Goal: Task Accomplishment & Management: Manage account settings

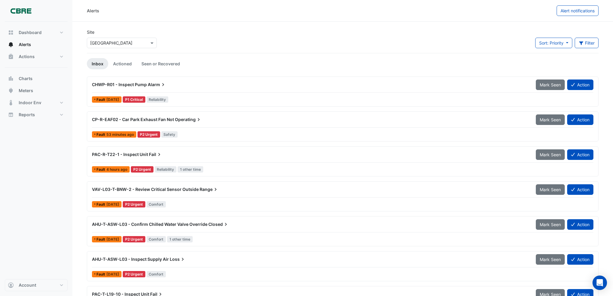
click at [182, 119] on span "Operating" at bounding box center [188, 120] width 27 height 6
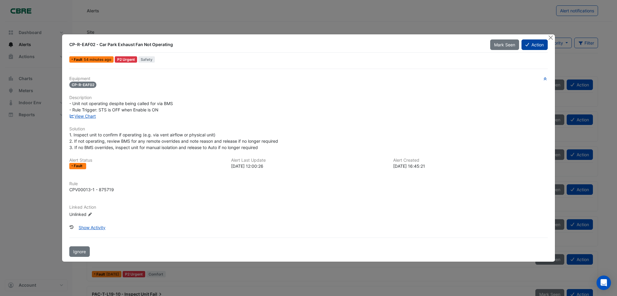
click at [537, 46] on button "Action" at bounding box center [535, 44] width 26 height 11
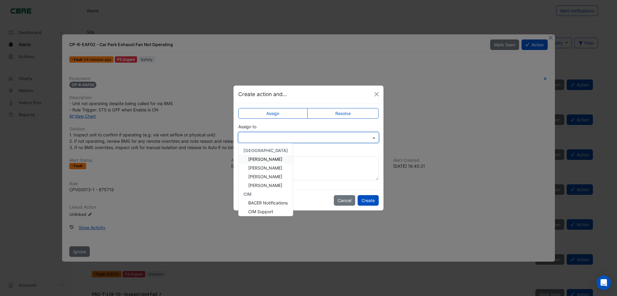
click at [307, 137] on input "text" at bounding box center [303, 138] width 122 height 6
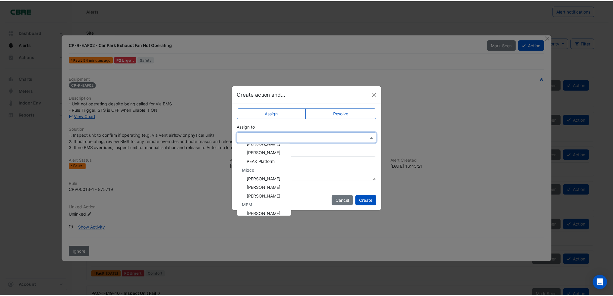
scroll to position [94, 0]
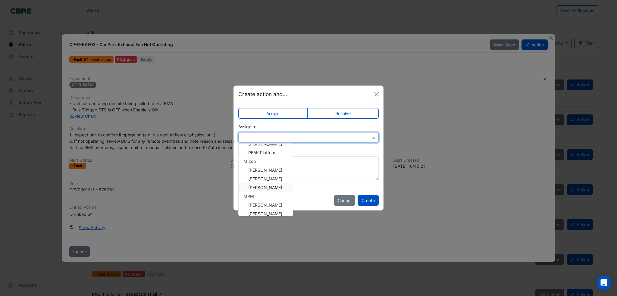
click at [261, 187] on span "[PERSON_NAME]" at bounding box center [265, 187] width 34 height 5
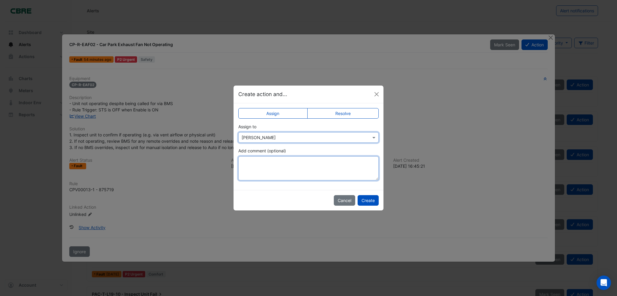
click at [269, 169] on textarea "Add comment (optional)" at bounding box center [308, 168] width 140 height 24
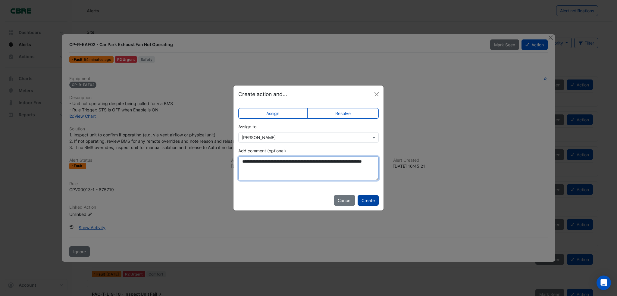
type textarea "**********"
click at [369, 200] on button "Create" at bounding box center [368, 200] width 21 height 11
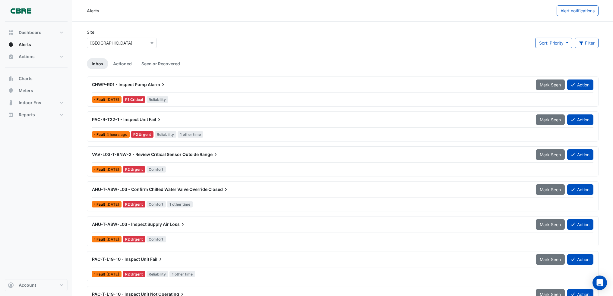
click at [135, 118] on span "PAC-R-T22-1 - Inspect Unit" at bounding box center [120, 119] width 56 height 5
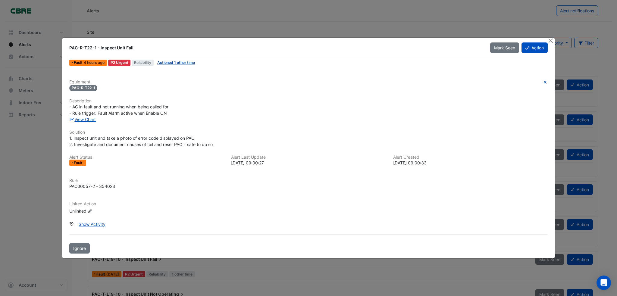
click at [183, 63] on link "Actioned 1 other time" at bounding box center [176, 62] width 38 height 5
click at [534, 47] on button "Action" at bounding box center [535, 47] width 26 height 11
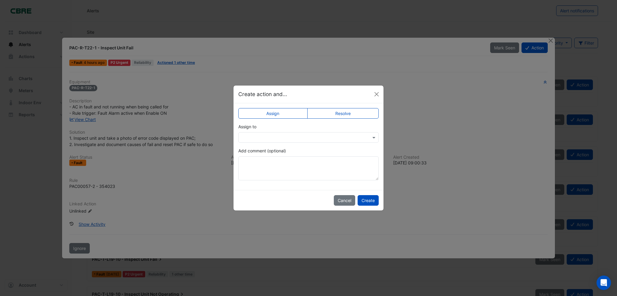
click at [286, 140] on input "text" at bounding box center [303, 138] width 122 height 6
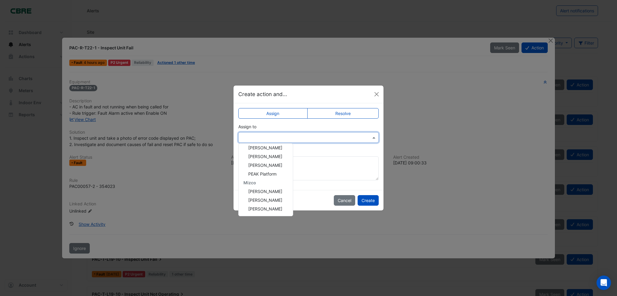
scroll to position [105, 0]
click at [269, 213] on span "[PERSON_NAME]" at bounding box center [265, 211] width 34 height 5
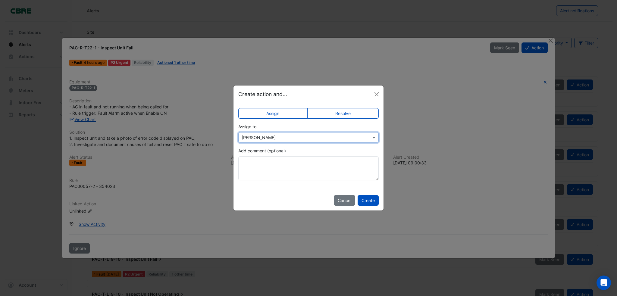
click at [252, 156] on div "Add comment (optional)" at bounding box center [308, 164] width 140 height 33
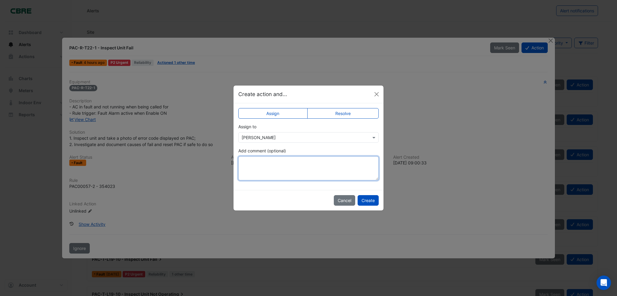
click at [250, 161] on textarea "Add comment (optional)" at bounding box center [308, 168] width 140 height 24
paste textarea "**********"
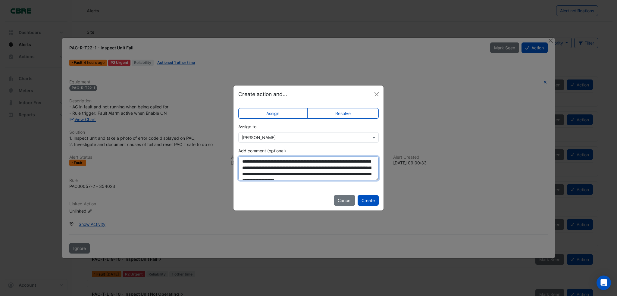
scroll to position [10, 0]
type textarea "**********"
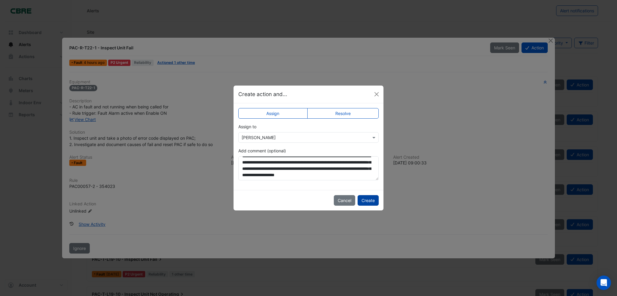
click at [368, 200] on button "Create" at bounding box center [368, 200] width 21 height 11
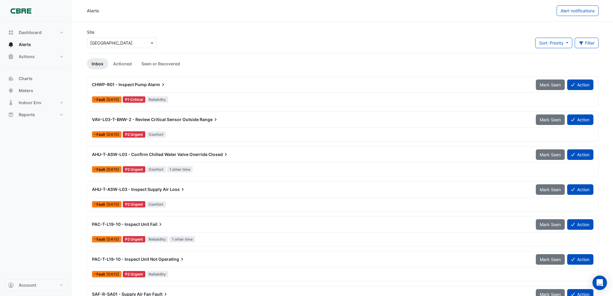
click at [212, 155] on span "Closed" at bounding box center [218, 155] width 20 height 6
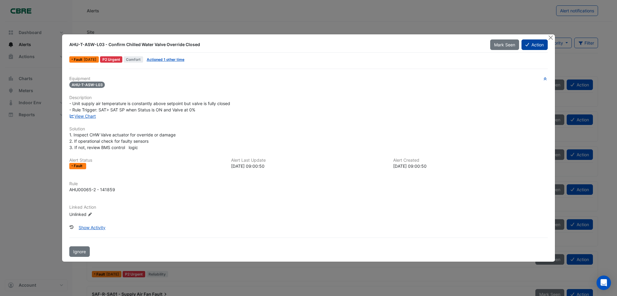
click at [537, 46] on button "Action" at bounding box center [535, 44] width 26 height 11
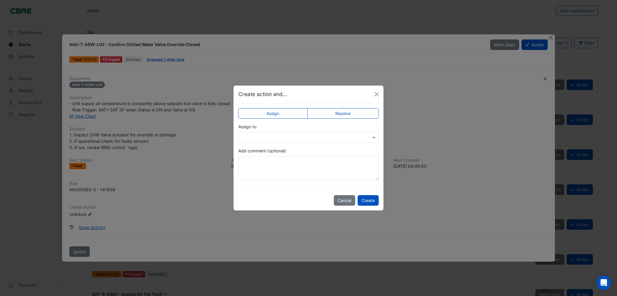
click at [289, 140] on input "text" at bounding box center [303, 138] width 122 height 6
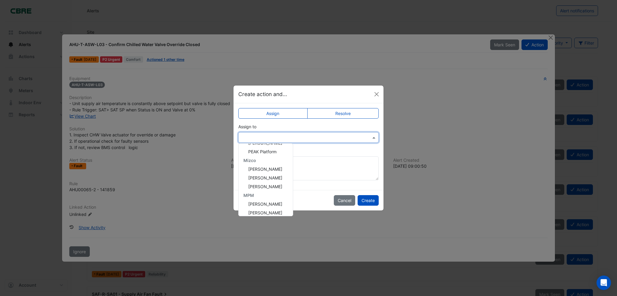
scroll to position [107, 0]
click at [257, 208] on span "[PERSON_NAME]" at bounding box center [265, 209] width 34 height 5
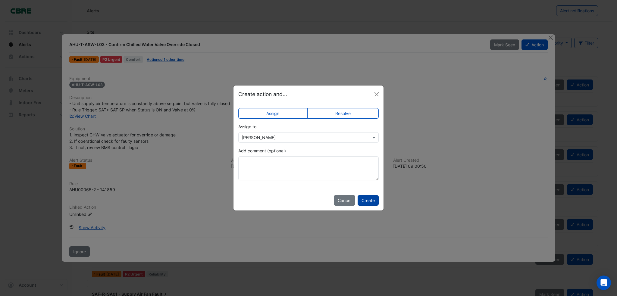
click at [372, 201] on button "Create" at bounding box center [368, 200] width 21 height 11
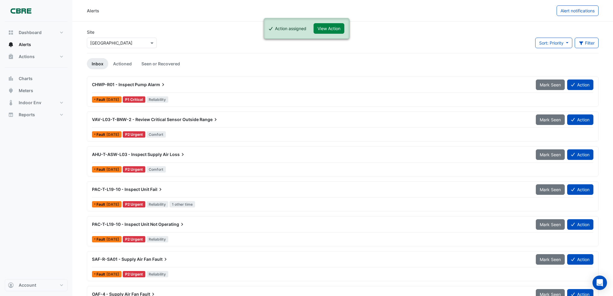
click at [189, 121] on span "VAV-L03-T-BNW-2 - Review Critical Sensor Outside" at bounding box center [145, 119] width 107 height 5
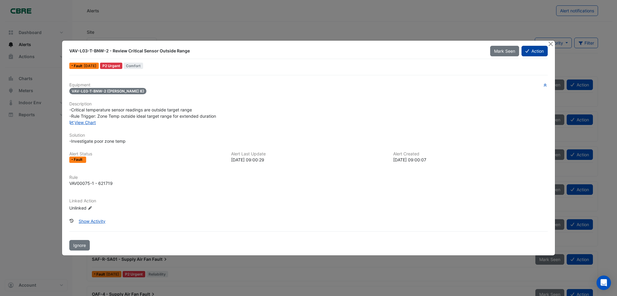
click at [536, 52] on button "Action" at bounding box center [535, 51] width 26 height 11
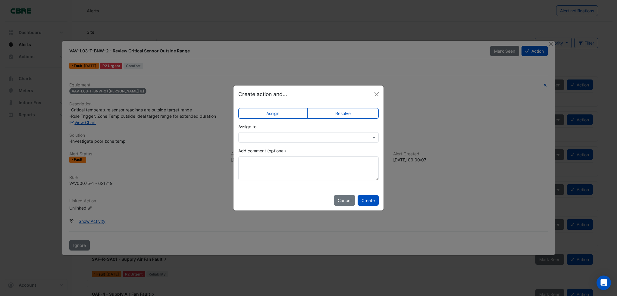
click at [313, 140] on input "text" at bounding box center [303, 138] width 122 height 6
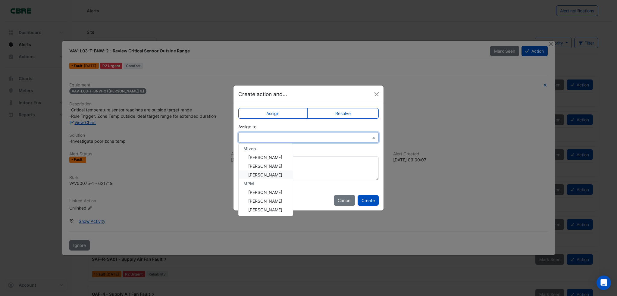
scroll to position [107, 0]
click at [266, 209] on span "[PERSON_NAME]" at bounding box center [265, 209] width 34 height 5
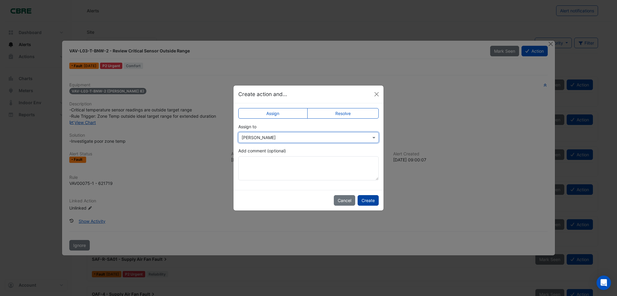
click at [368, 201] on button "Create" at bounding box center [368, 200] width 21 height 11
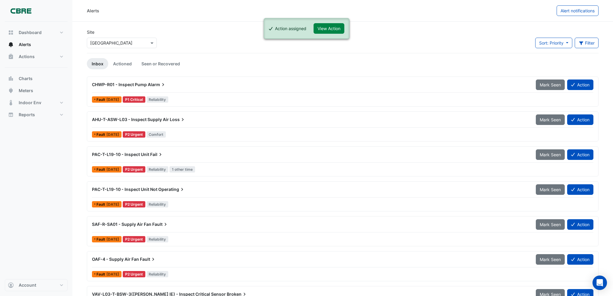
click at [136, 85] on span "CHWP-R01 - Inspect Pump" at bounding box center [119, 84] width 55 height 5
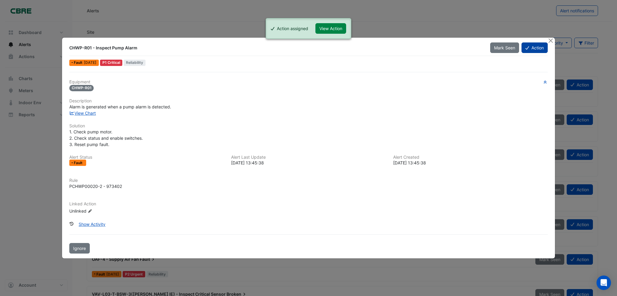
click at [536, 46] on button "Action" at bounding box center [535, 47] width 26 height 11
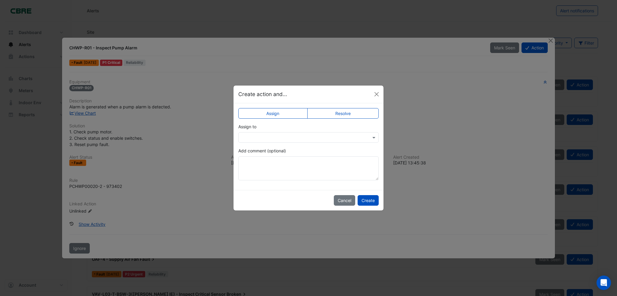
click at [353, 136] on input "text" at bounding box center [303, 138] width 122 height 6
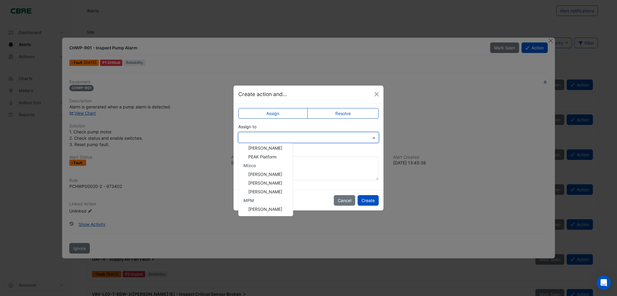
scroll to position [105, 0]
click at [265, 210] on span "[PERSON_NAME]" at bounding box center [265, 211] width 34 height 5
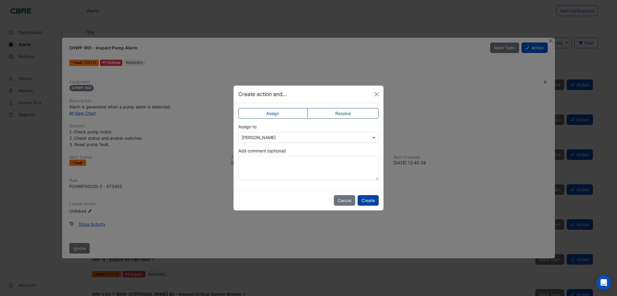
click at [366, 202] on button "Create" at bounding box center [368, 200] width 21 height 11
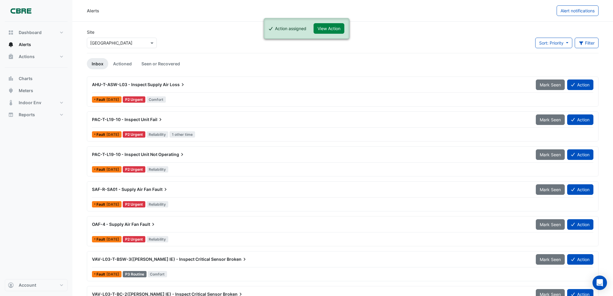
click at [176, 83] on span "Loss" at bounding box center [178, 85] width 16 height 6
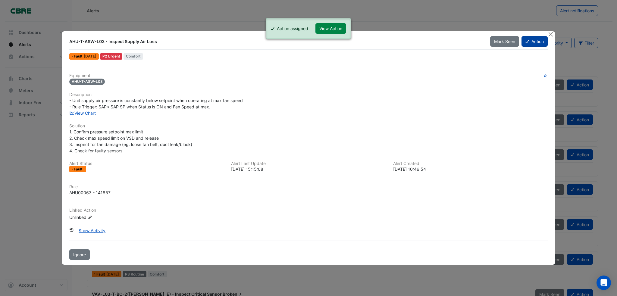
click at [542, 40] on button "Action" at bounding box center [535, 41] width 26 height 11
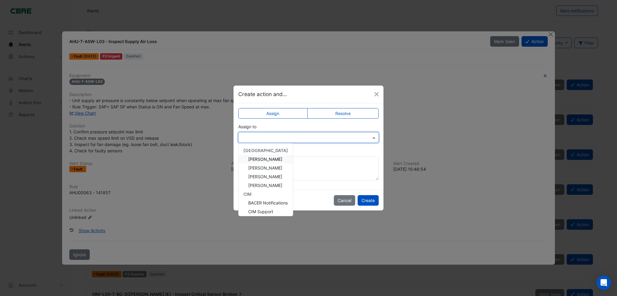
click at [313, 135] on input "text" at bounding box center [303, 138] width 122 height 6
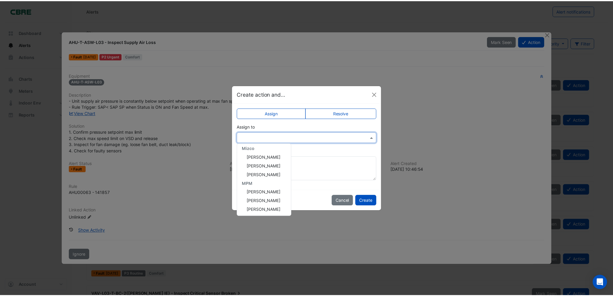
scroll to position [107, 0]
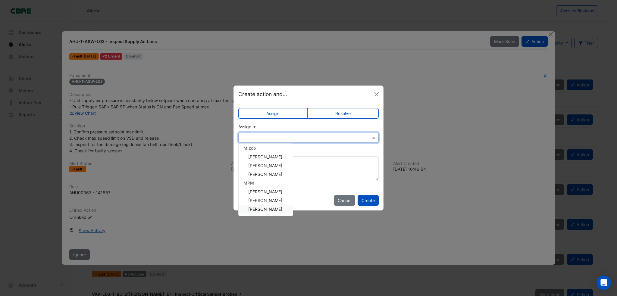
click at [253, 210] on span "[PERSON_NAME]" at bounding box center [265, 209] width 34 height 5
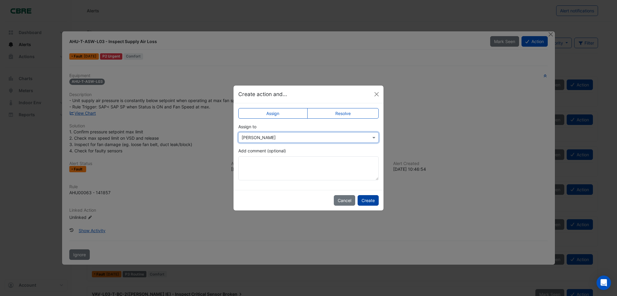
click at [373, 201] on button "Create" at bounding box center [368, 200] width 21 height 11
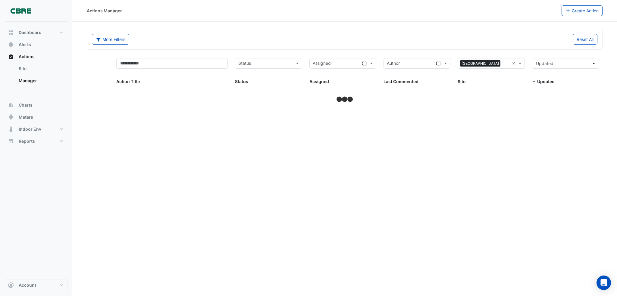
select select "***"
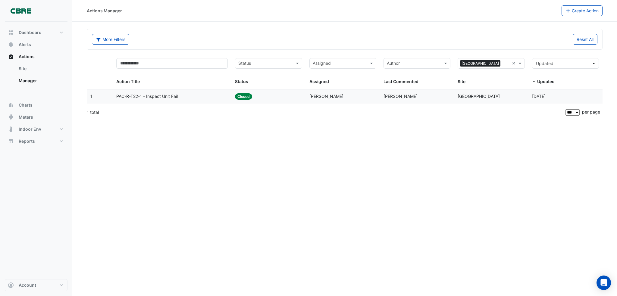
click at [153, 98] on span "PAC-R-T22-1 - Inspect Unit Fail" at bounding box center [146, 96] width 61 height 7
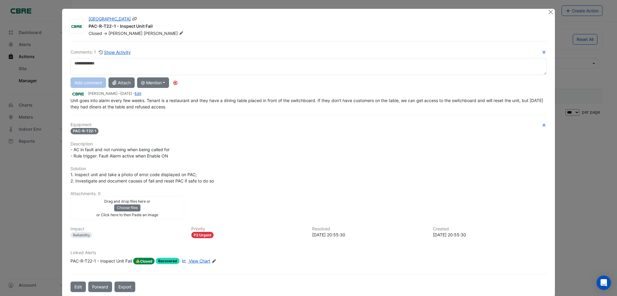
click at [179, 32] on icon at bounding box center [181, 33] width 4 height 4
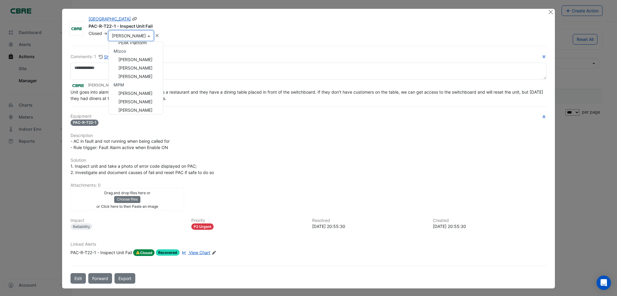
scroll to position [110, 0]
click at [130, 110] on span "[PERSON_NAME]" at bounding box center [135, 107] width 34 height 5
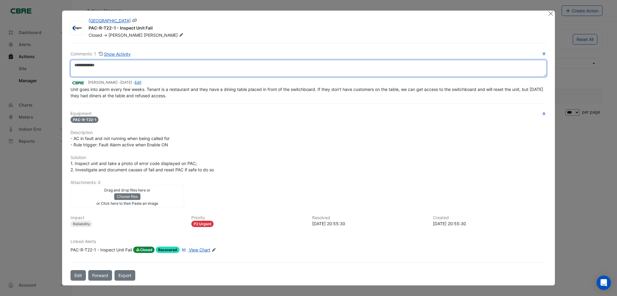
click at [174, 65] on textarea at bounding box center [309, 68] width 476 height 17
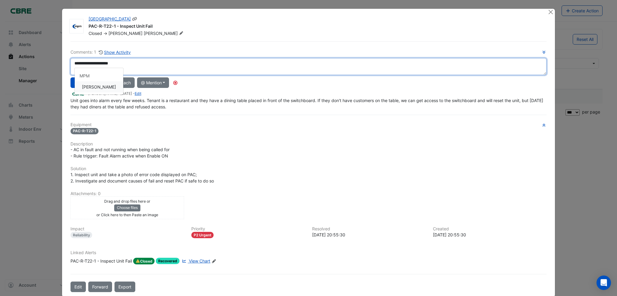
click at [99, 88] on div "**********" at bounding box center [309, 79] width 476 height 61
click at [191, 65] on textarea "**********" at bounding box center [309, 66] width 476 height 17
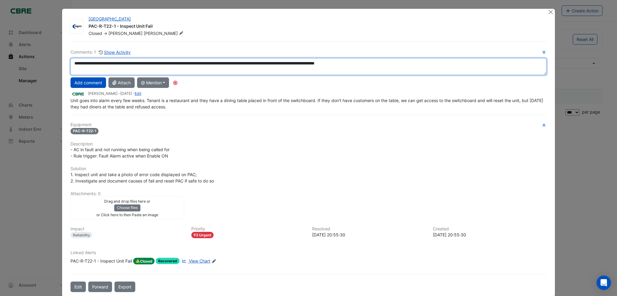
click at [255, 63] on textarea "**********" at bounding box center [309, 66] width 476 height 17
click at [315, 63] on textarea "**********" at bounding box center [309, 66] width 476 height 17
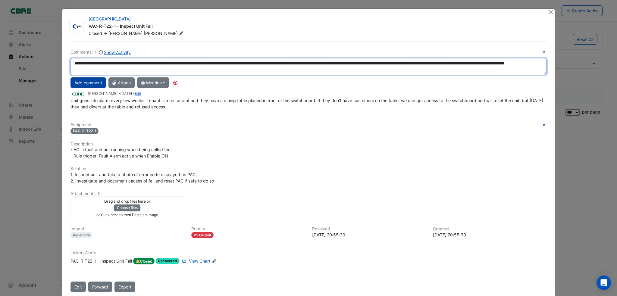
type textarea "**********"
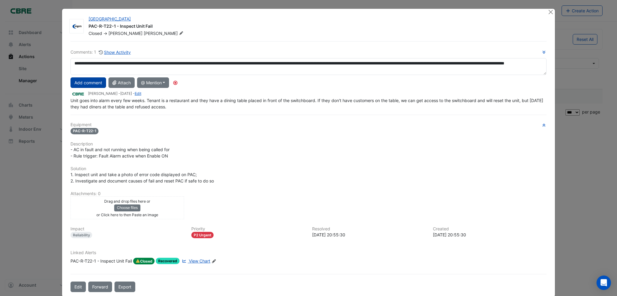
click at [91, 82] on button "Add comment" at bounding box center [89, 82] width 36 height 11
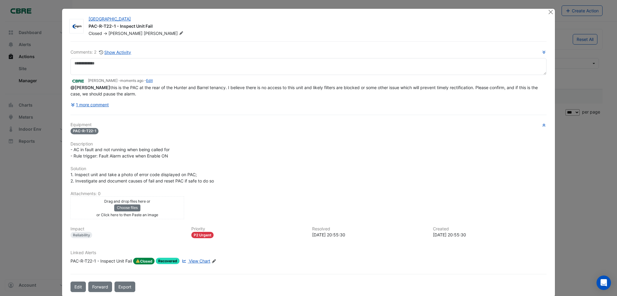
click at [128, 92] on div "@[PERSON_NAME] this is the PAC at the rear of the Hunter and Barrel tenancy. I …" at bounding box center [309, 90] width 476 height 13
drag, startPoint x: 125, startPoint y: 94, endPoint x: 63, endPoint y: 87, distance: 62.4
click at [63, 87] on div "[GEOGRAPHIC_DATA] PAC-R-T22-1 - Inspect Unit Fail Closed -> [PERSON_NAME] Comme…" at bounding box center [308, 153] width 493 height 288
copy span "@[PERSON_NAME] this is the PAC at the rear of the Hunter and Barrel tenancy. I …"
click at [548, 13] on button "Close" at bounding box center [551, 12] width 6 height 6
